Goal: Task Accomplishment & Management: Complete application form

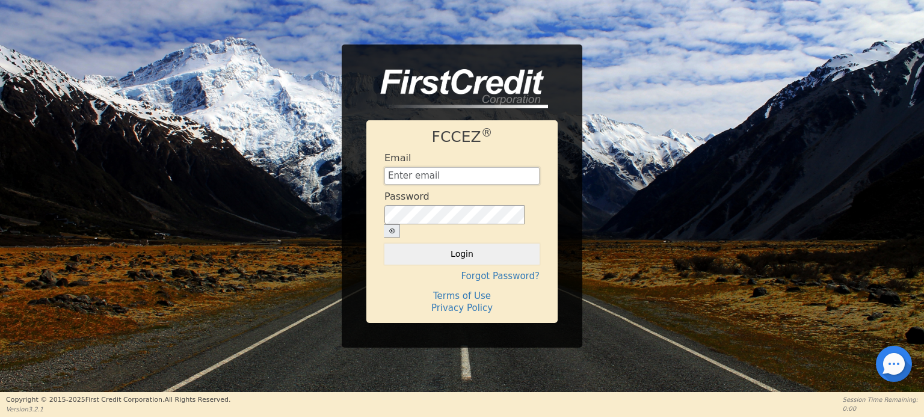
type input "[EMAIL_ADDRESS][DOMAIN_NAME]"
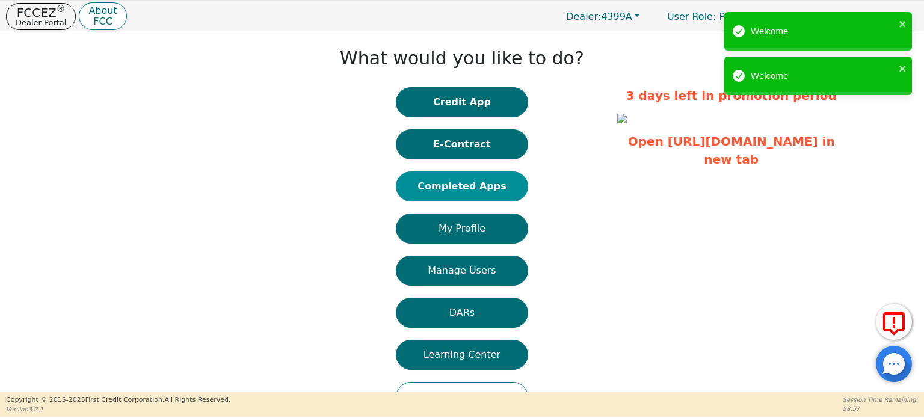
click at [455, 191] on button "Completed Apps" at bounding box center [462, 187] width 132 height 30
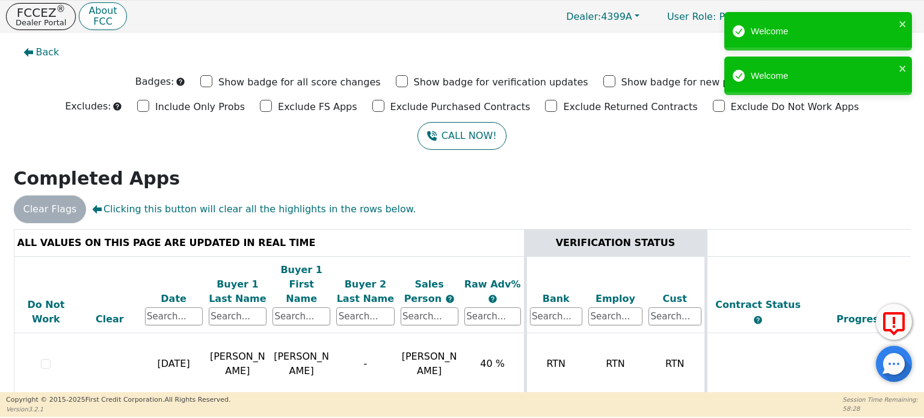
click at [367, 183] on h2 "Completed Apps" at bounding box center [462, 179] width 897 height 22
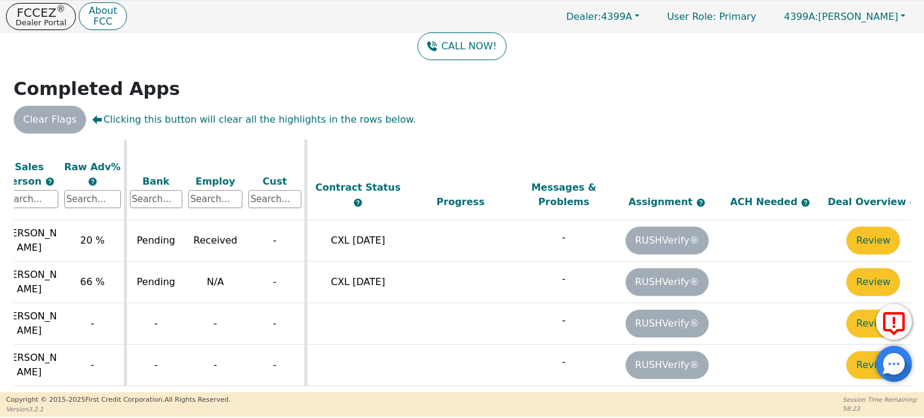
scroll to position [749, 421]
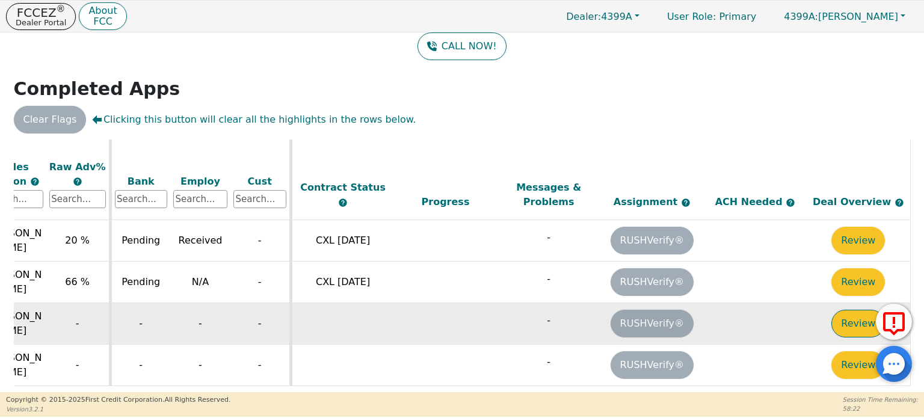
click at [847, 310] on button "Review" at bounding box center [859, 324] width 54 height 28
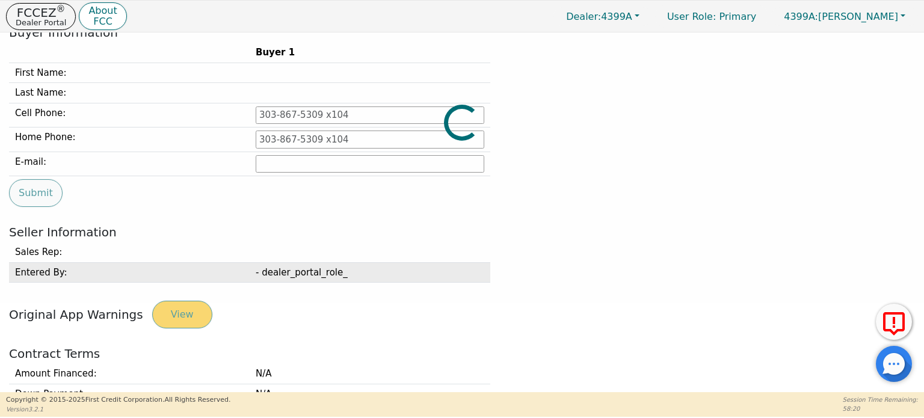
type input "[PHONE_NUMBER]"
type input "[EMAIL_ADDRESS][DOMAIN_NAME]"
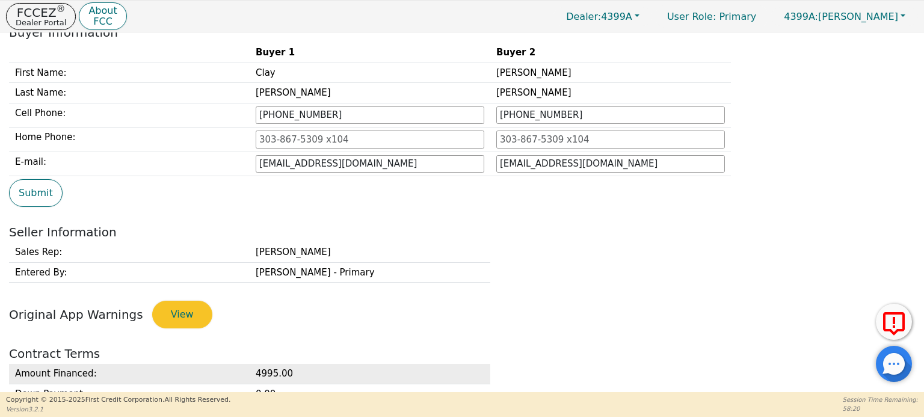
scroll to position [391, 0]
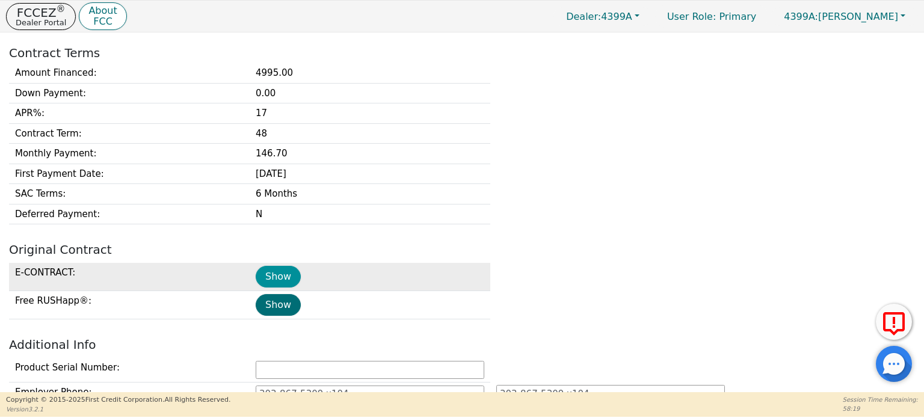
click at [271, 270] on button "Show" at bounding box center [278, 277] width 45 height 22
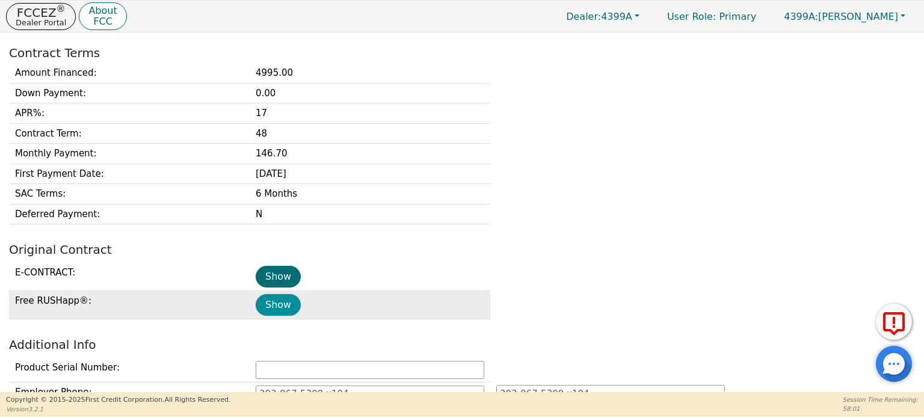
click at [281, 306] on button "Show" at bounding box center [278, 305] width 45 height 22
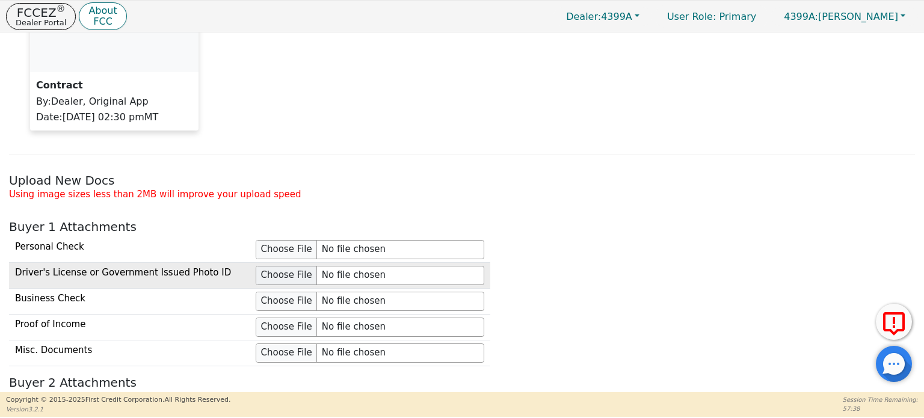
scroll to position [1053, 0]
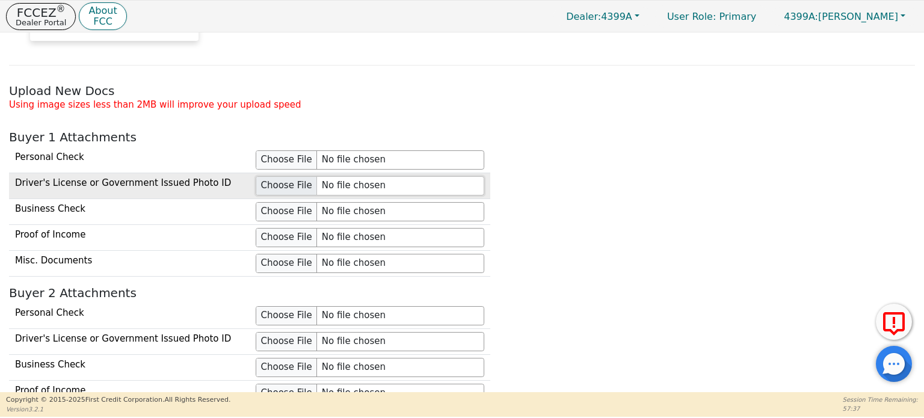
click at [305, 184] on input "file" at bounding box center [370, 185] width 229 height 19
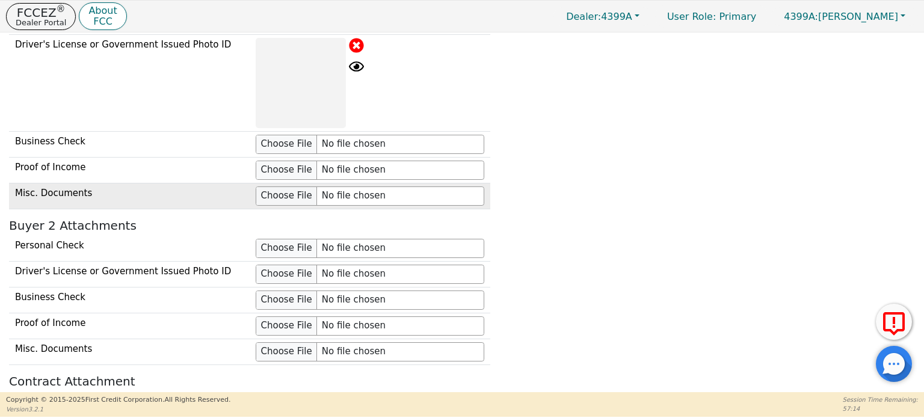
scroll to position [1221, 0]
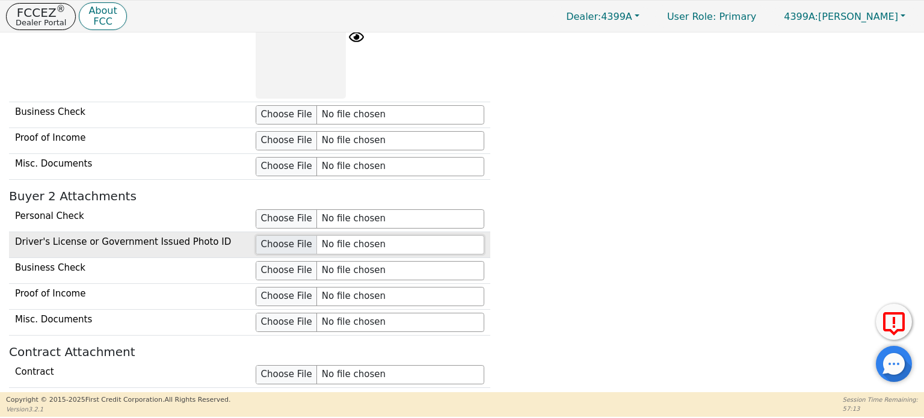
click at [279, 238] on input "file" at bounding box center [370, 244] width 229 height 19
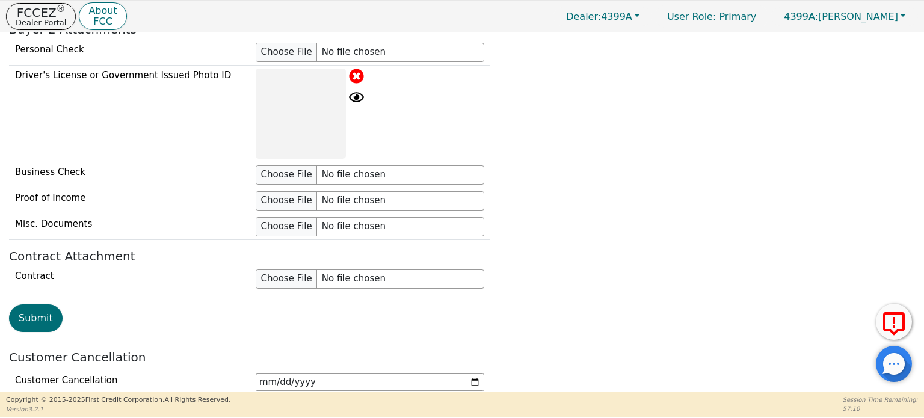
scroll to position [1461, 0]
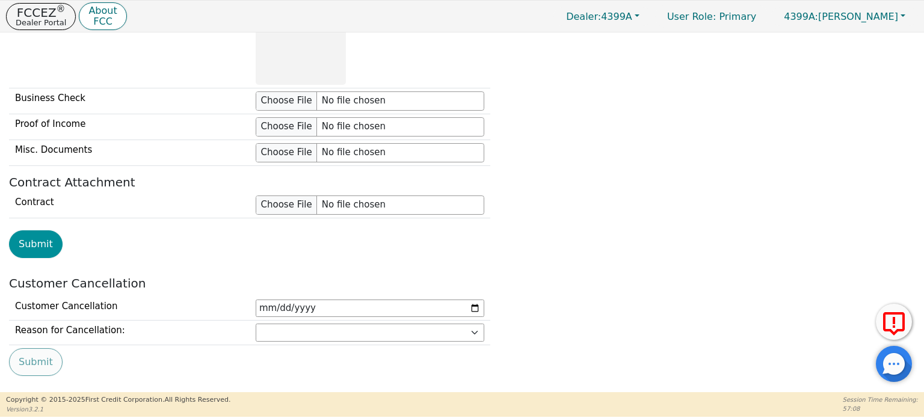
click at [28, 238] on button "Submit" at bounding box center [36, 245] width 54 height 28
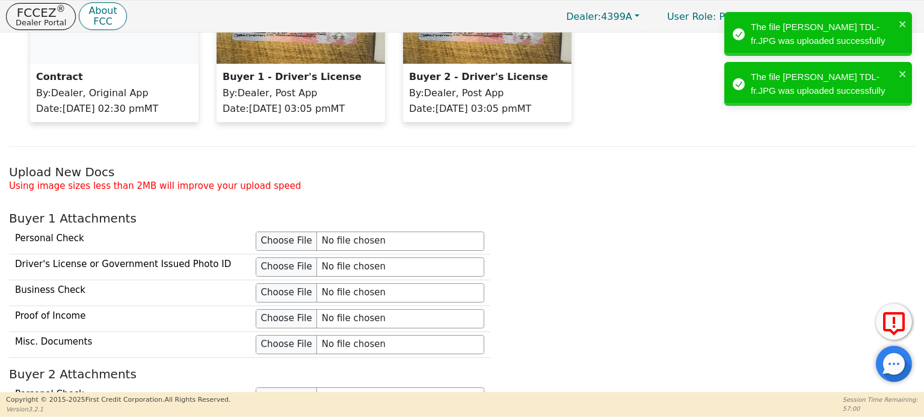
scroll to position [788, 0]
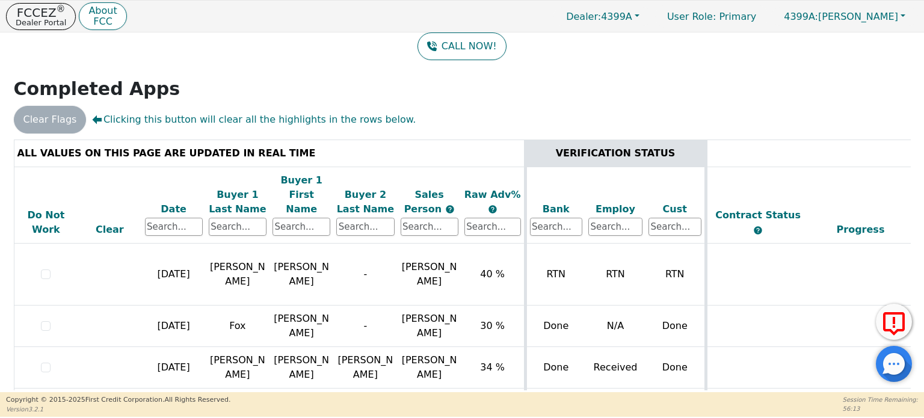
scroll to position [756, 0]
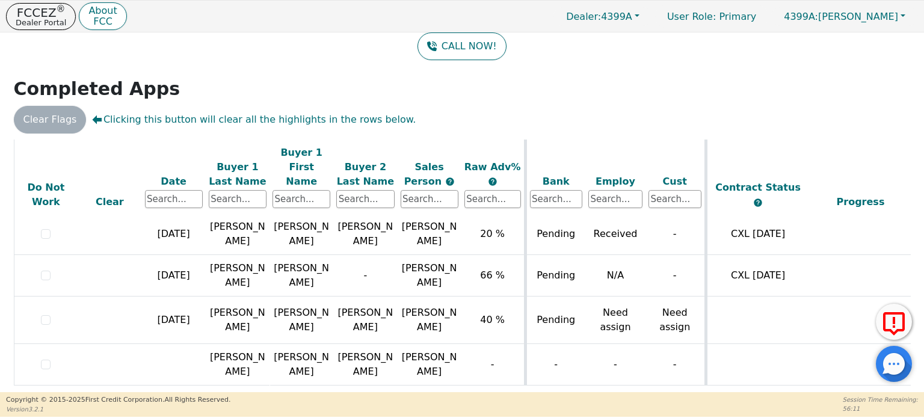
drag, startPoint x: 301, startPoint y: 385, endPoint x: 368, endPoint y: 390, distance: 67.6
click at [368, 390] on div "ALL VALUES ON THIS PAGE ARE UPDATED IN REAL TIME VERIFICATION STATUS Do Not Wor…" at bounding box center [462, 267] width 906 height 254
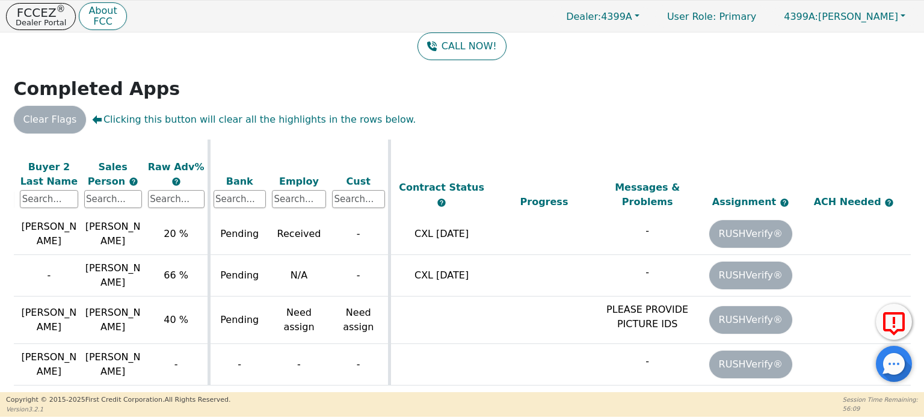
scroll to position [756, 421]
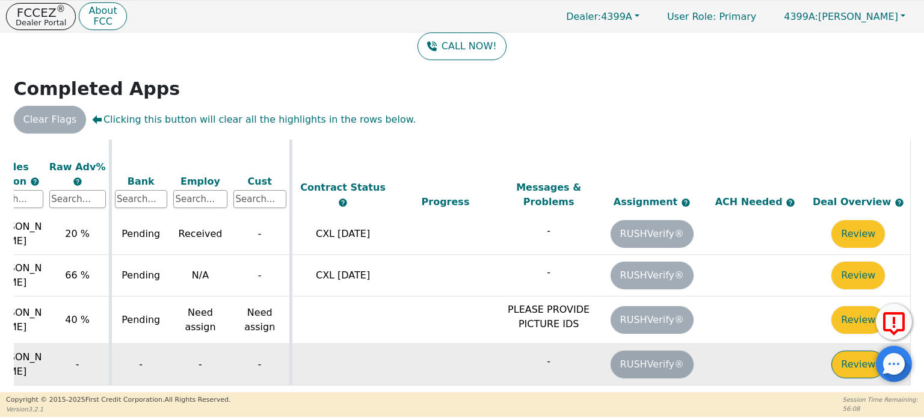
click at [837, 351] on button "Review" at bounding box center [859, 365] width 54 height 28
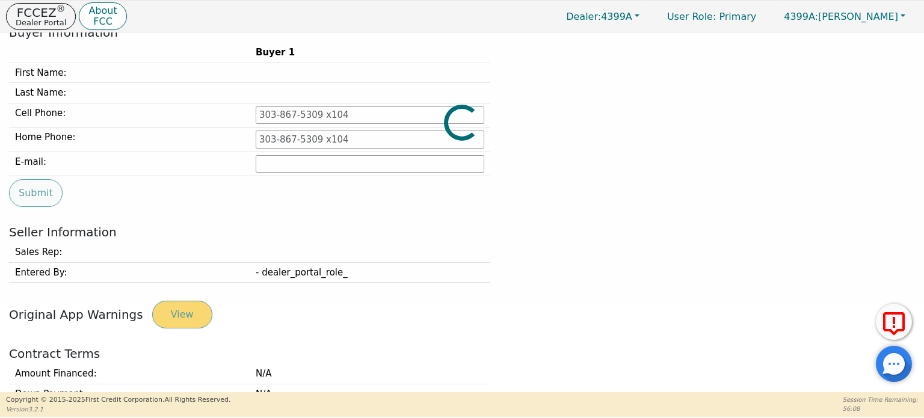
type input "[PHONE_NUMBER]"
type input "[EMAIL_ADDRESS][DOMAIN_NAME]"
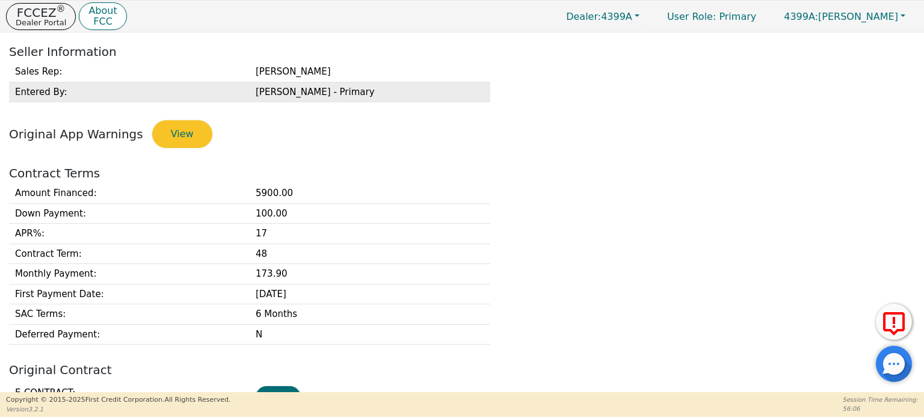
scroll to position [391, 0]
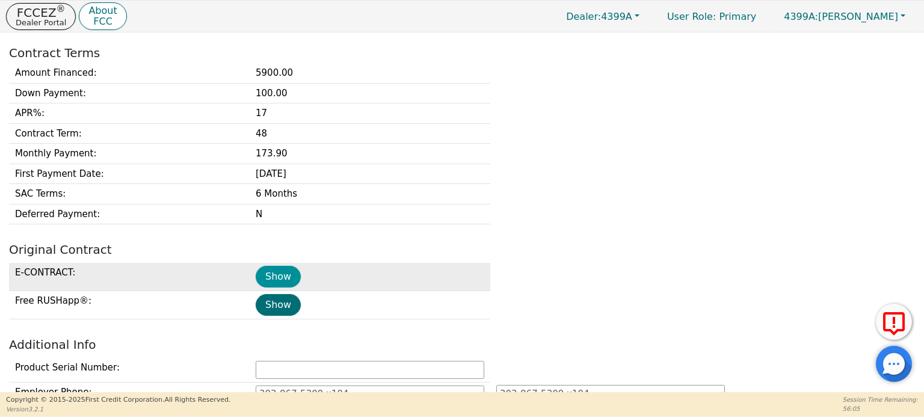
click at [271, 267] on button "Show" at bounding box center [278, 277] width 45 height 22
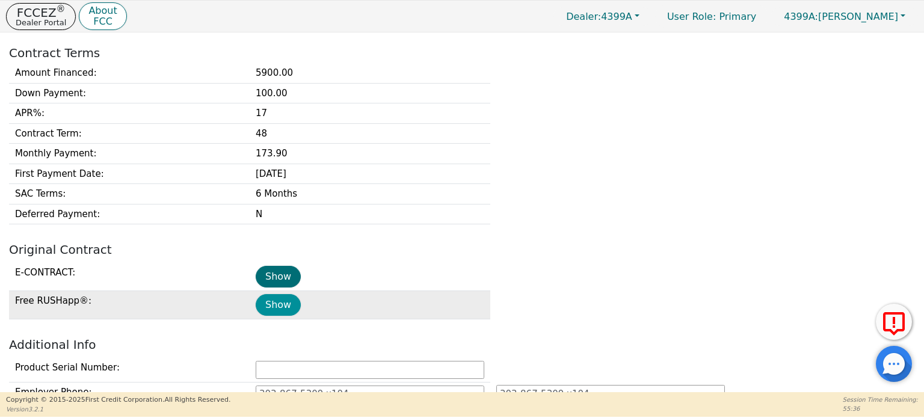
click at [280, 301] on button "Show" at bounding box center [278, 305] width 45 height 22
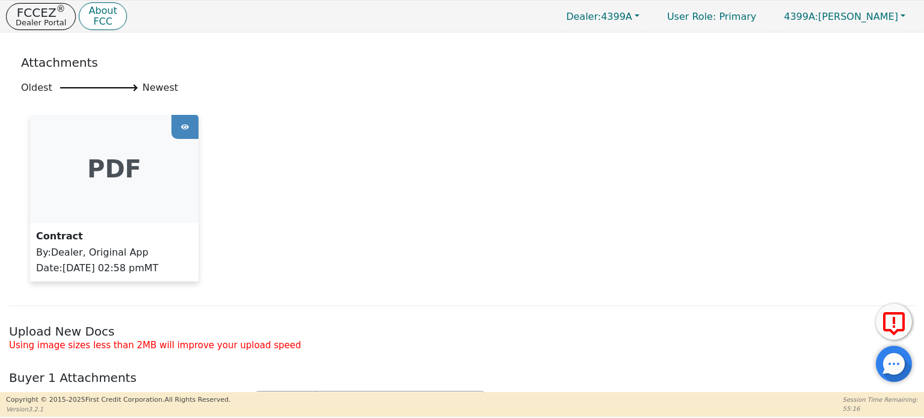
scroll to position [932, 0]
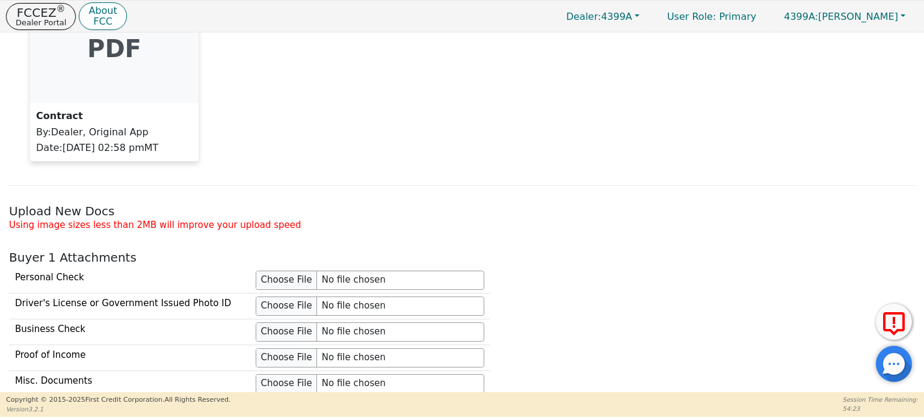
click at [336, 175] on div "Attachments Oldest Newest pdf Contract By : Dealer, Original App Date : [DATE] …" at bounding box center [462, 54] width 906 height 263
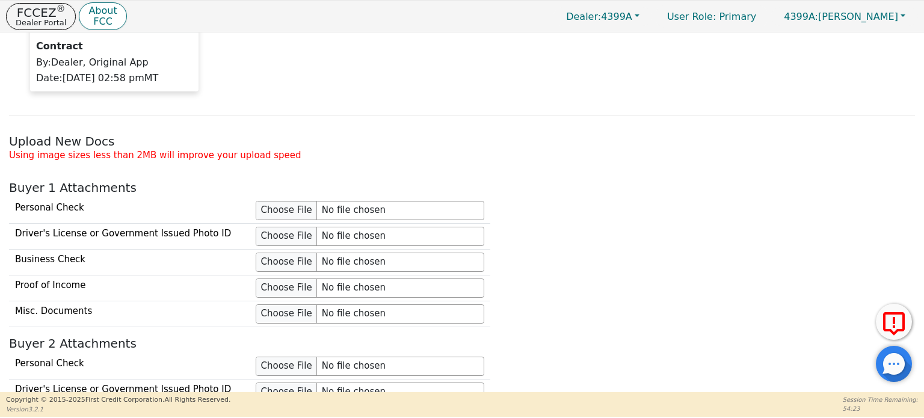
scroll to position [1053, 0]
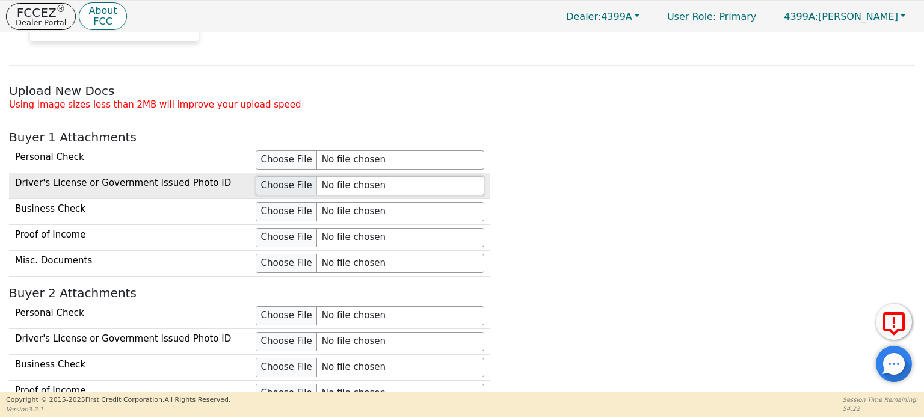
click at [292, 176] on input "file" at bounding box center [370, 185] width 229 height 19
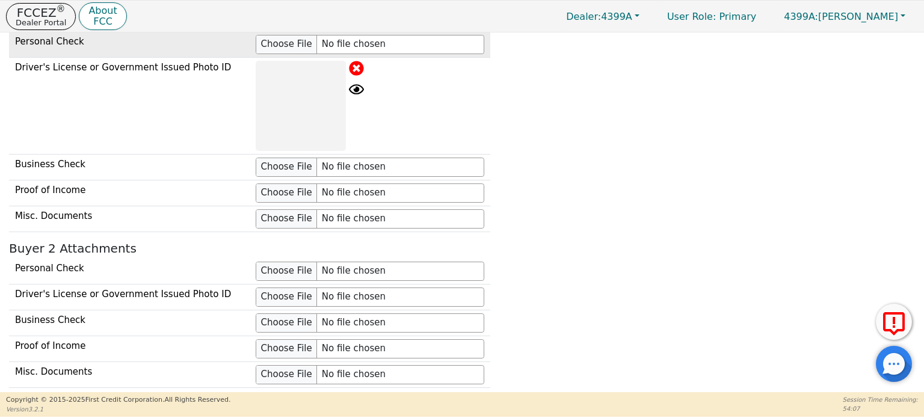
scroll to position [1293, 0]
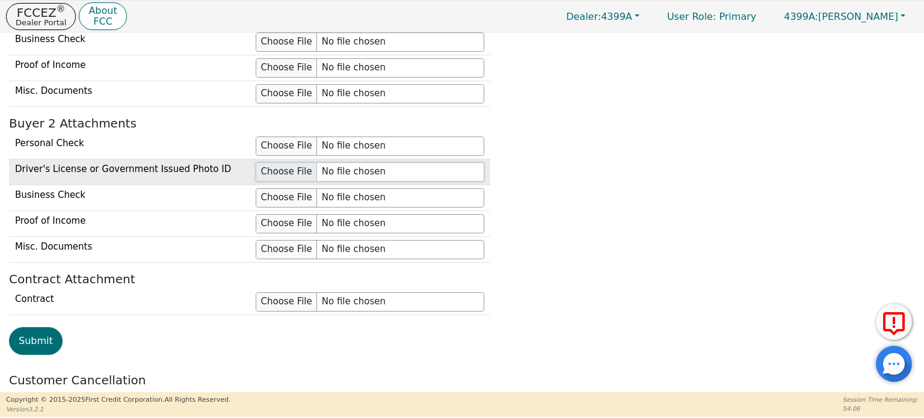
click at [274, 166] on input "file" at bounding box center [370, 172] width 229 height 19
